Goal: Task Accomplishment & Management: Use online tool/utility

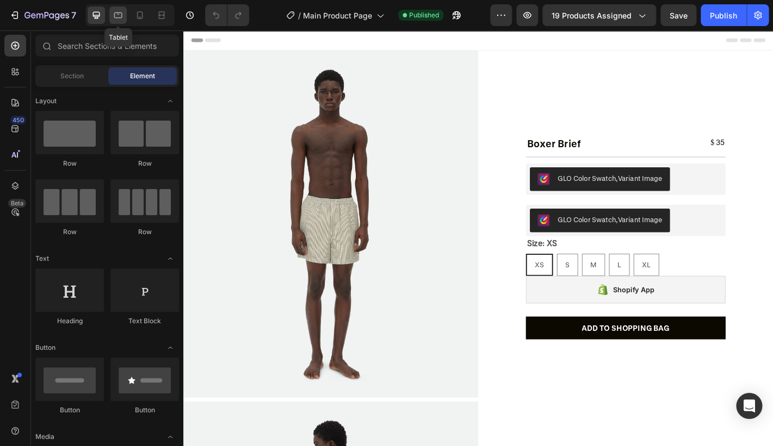
click at [120, 15] on icon at bounding box center [118, 15] width 11 height 11
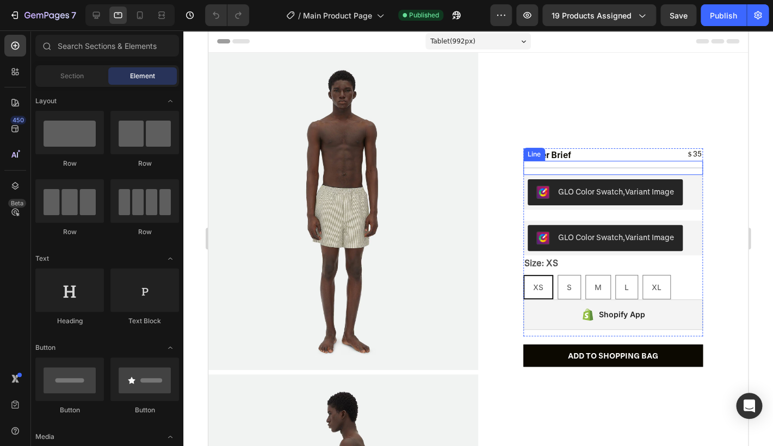
click at [608, 170] on div "Title Line" at bounding box center [612, 168] width 179 height 14
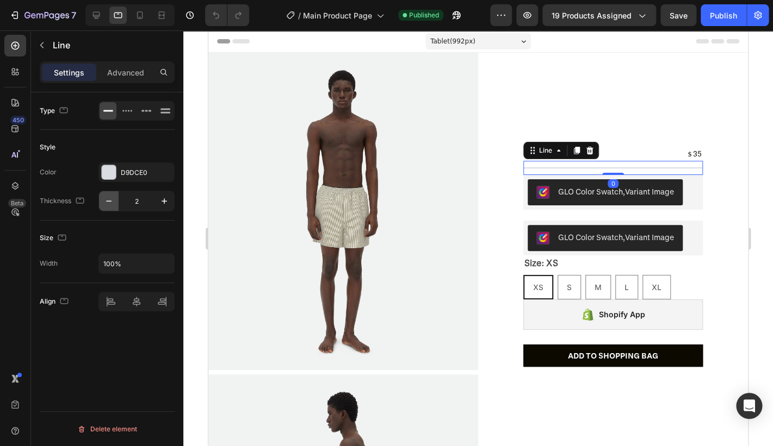
click at [105, 205] on icon "button" at bounding box center [108, 201] width 11 height 11
type input "1"
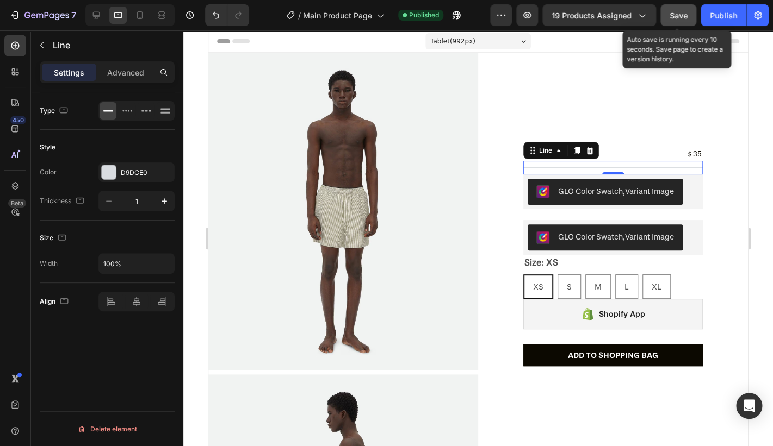
click at [668, 22] on button "Save" at bounding box center [678, 15] width 36 height 22
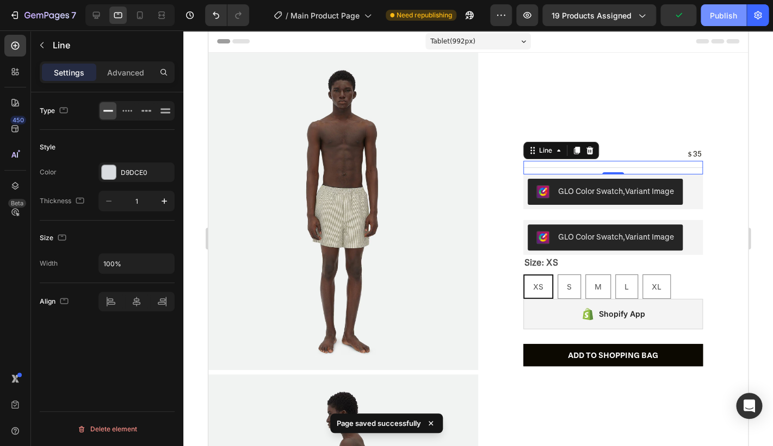
click at [703, 13] on button "Publish" at bounding box center [723, 15] width 46 height 22
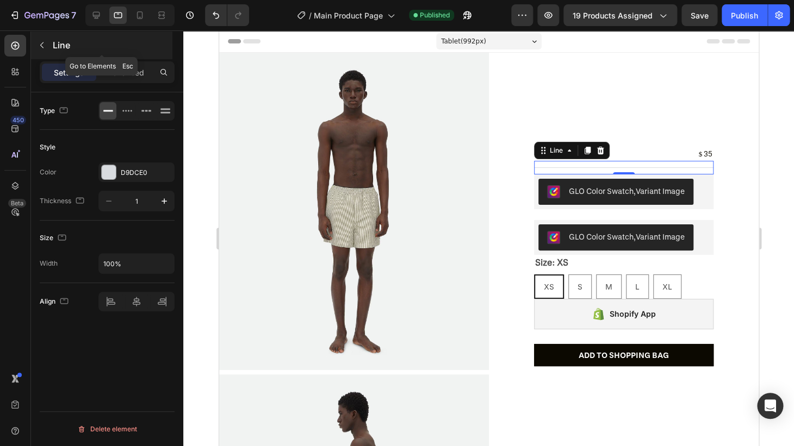
click at [43, 47] on icon "button" at bounding box center [42, 45] width 9 height 9
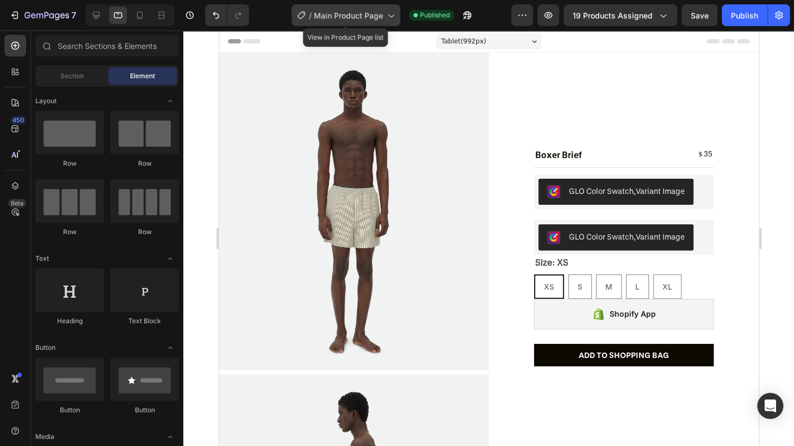
click at [362, 17] on span "Main Product Page" at bounding box center [348, 15] width 69 height 11
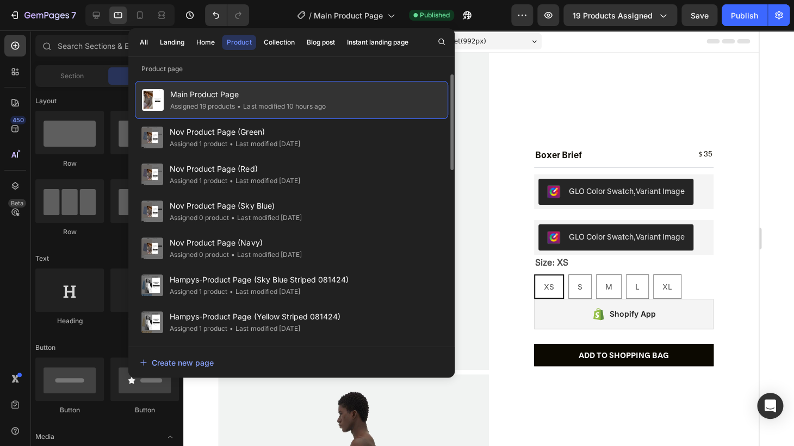
click at [311, 91] on span "Main Product Page" at bounding box center [247, 94] width 155 height 13
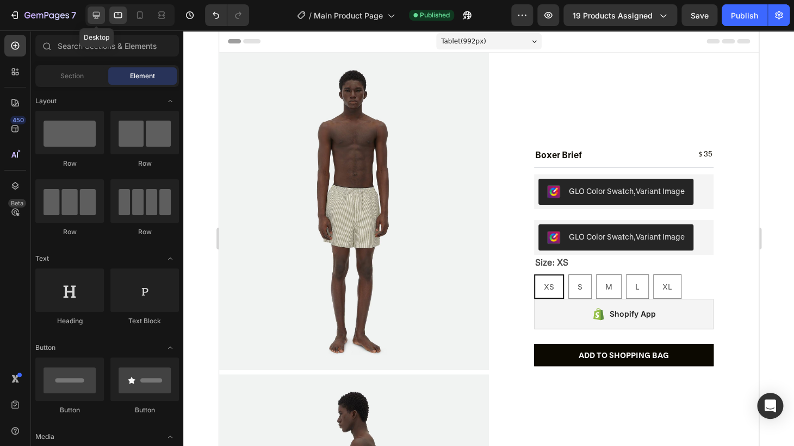
click at [91, 18] on icon at bounding box center [96, 15] width 11 height 11
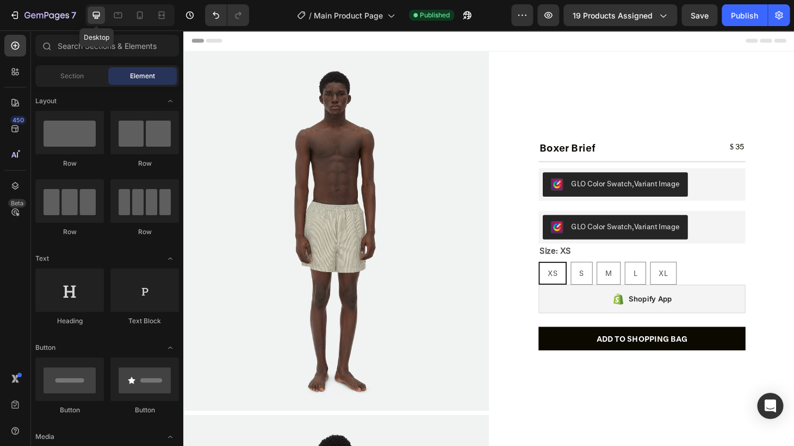
click at [89, 10] on div at bounding box center [96, 15] width 17 height 17
click at [101, 14] on icon at bounding box center [96, 15] width 11 height 11
click at [122, 13] on icon at bounding box center [118, 15] width 11 height 11
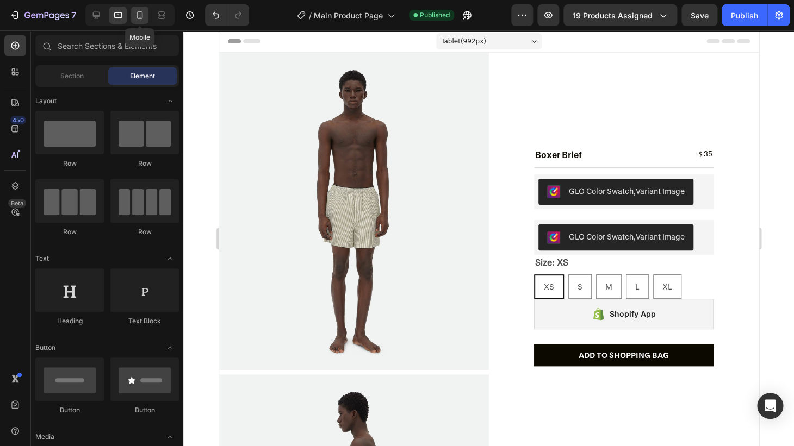
click at [140, 16] on icon at bounding box center [139, 15] width 11 height 11
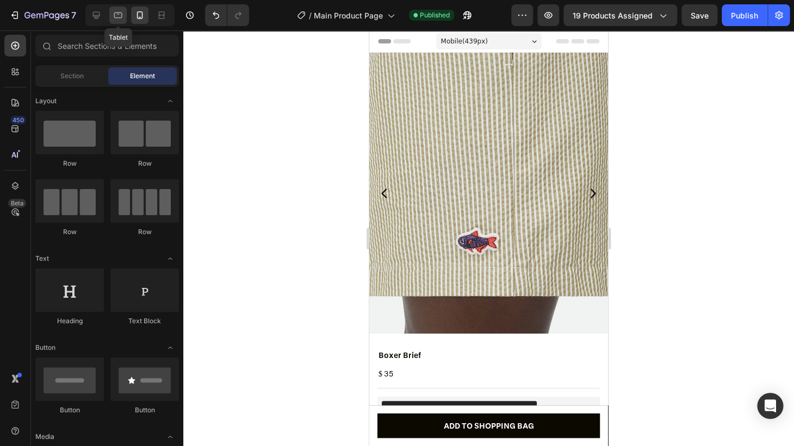
click at [126, 14] on div at bounding box center [117, 15] width 17 height 17
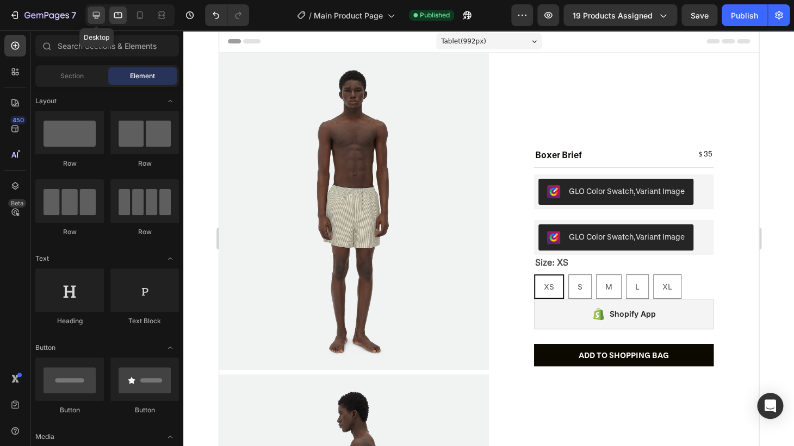
click at [96, 16] on icon at bounding box center [96, 15] width 7 height 7
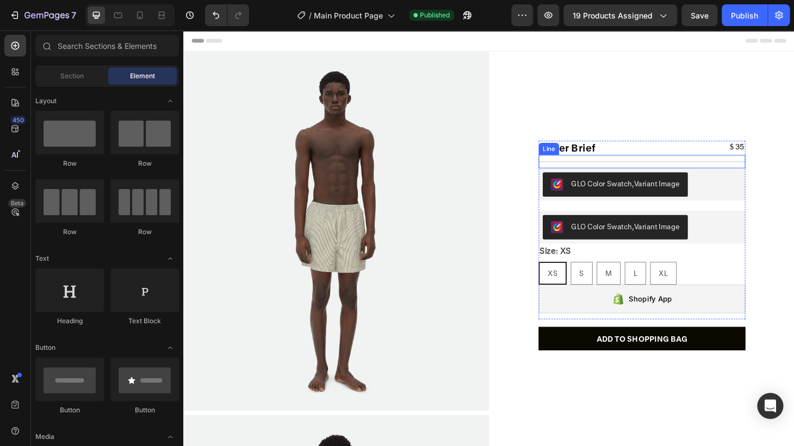
click at [747, 164] on div "Title Line" at bounding box center [672, 171] width 221 height 14
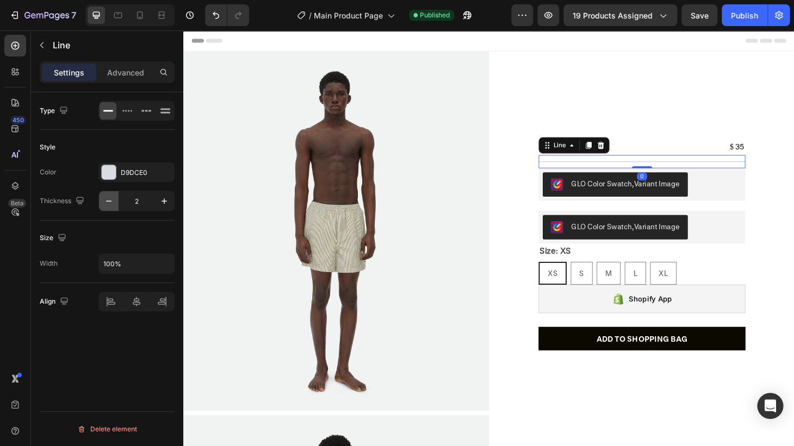
click at [111, 206] on icon "button" at bounding box center [108, 201] width 11 height 11
type input "1"
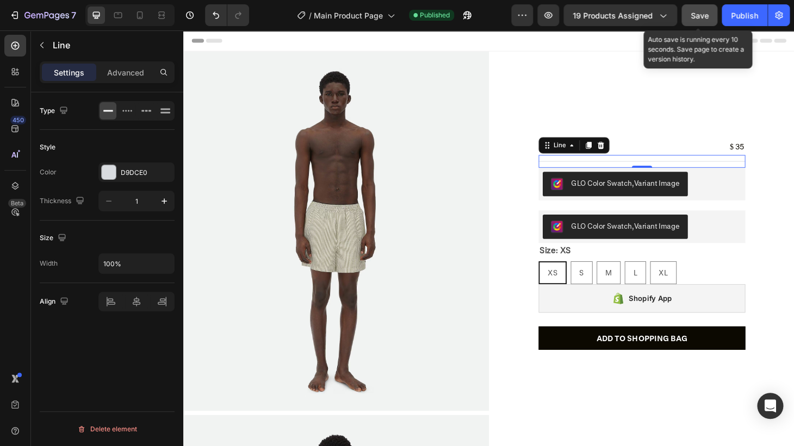
click at [685, 12] on button "Save" at bounding box center [699, 15] width 36 height 22
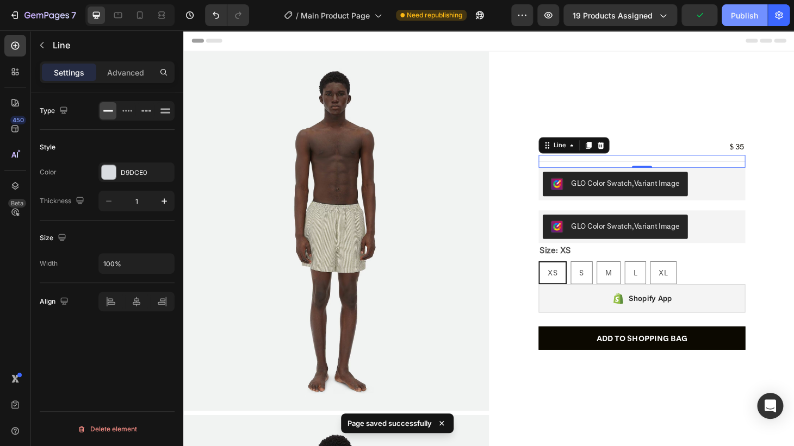
click at [725, 10] on button "Publish" at bounding box center [745, 15] width 46 height 22
